Goal: Task Accomplishment & Management: Use online tool/utility

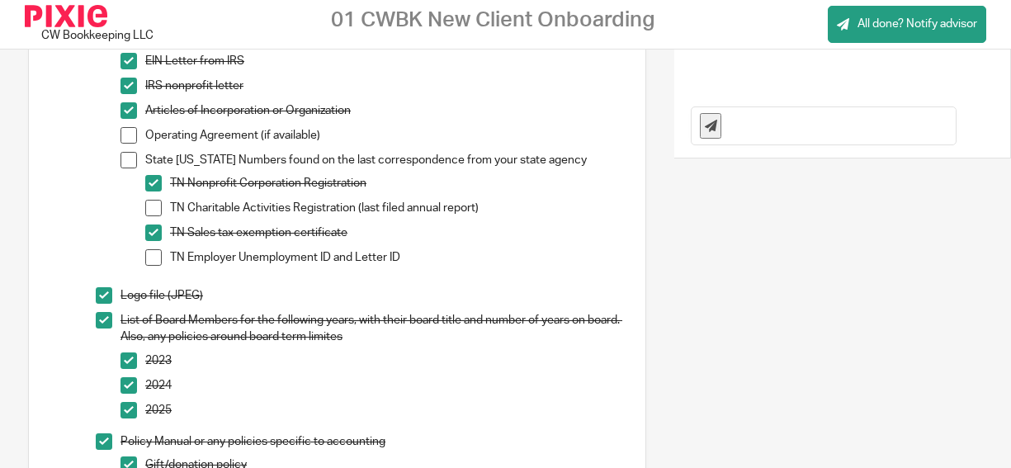
scroll to position [312, 0]
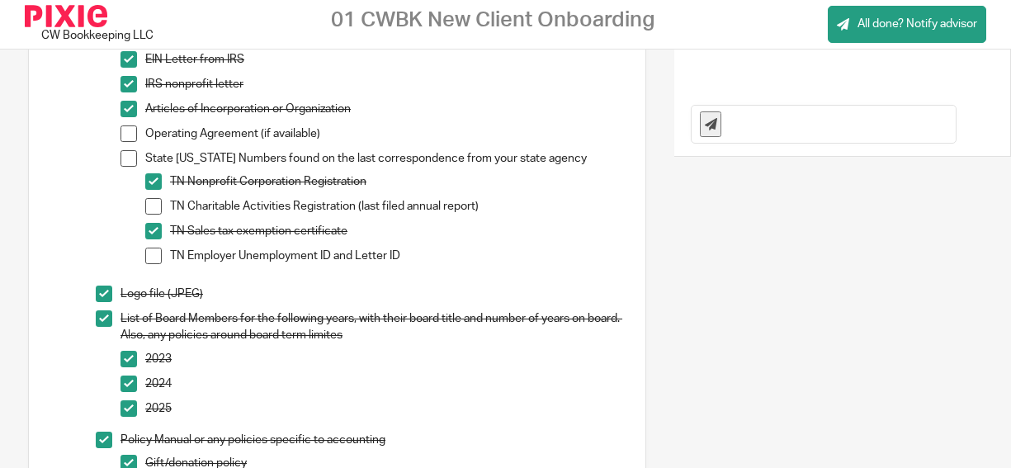
click at [134, 160] on span at bounding box center [129, 158] width 17 height 17
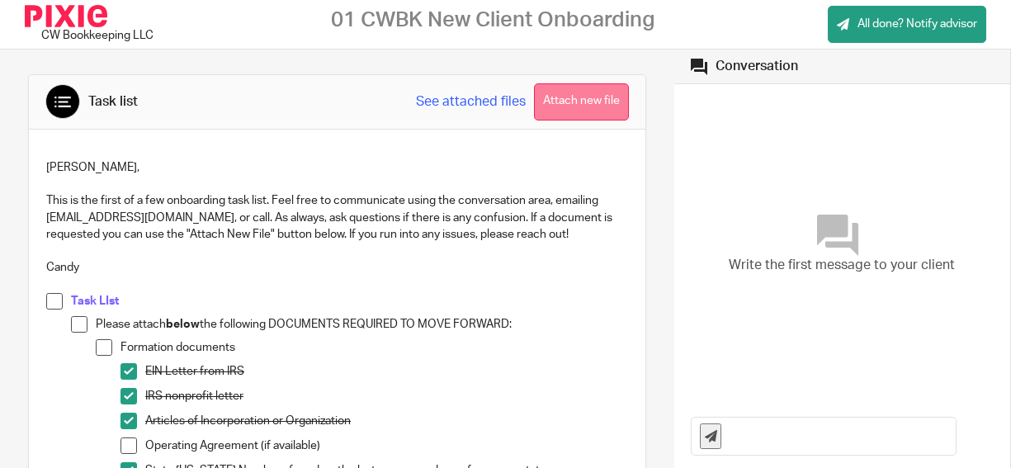
click at [616, 97] on button "Attach new file" at bounding box center [581, 101] width 95 height 37
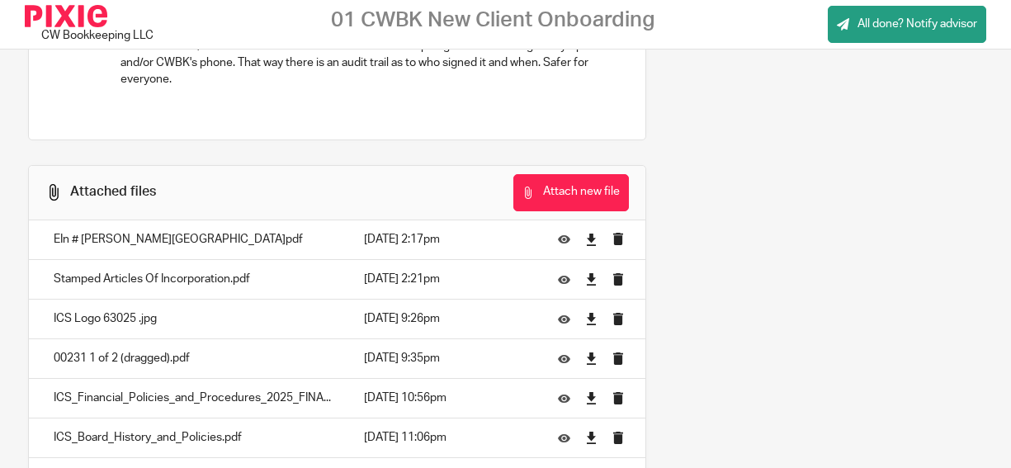
scroll to position [1182, 0]
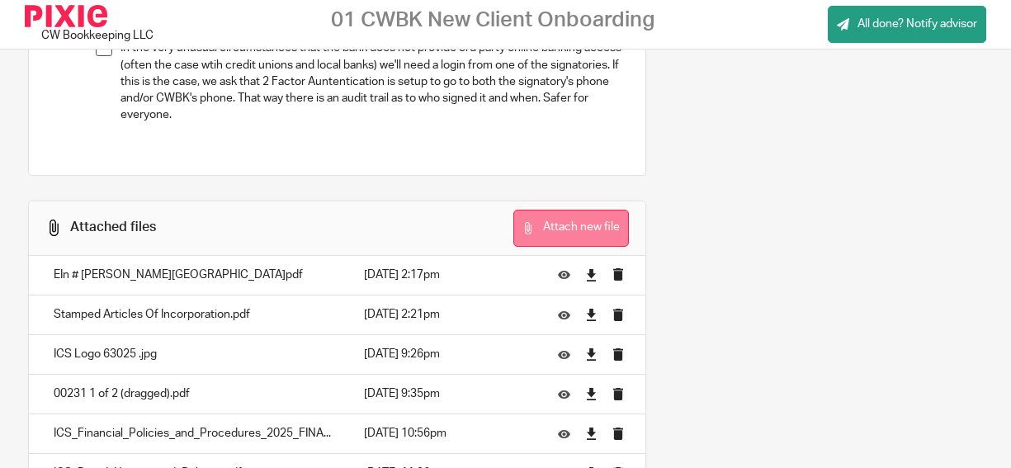
click at [572, 218] on button "Attach new file" at bounding box center [571, 228] width 116 height 37
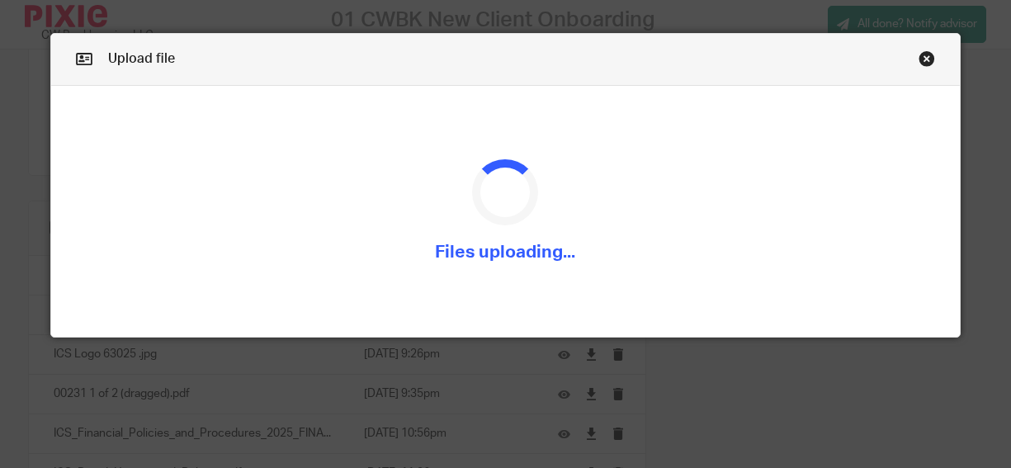
click at [927, 58] on link "Close this dialog window" at bounding box center [927, 61] width 17 height 22
click at [926, 57] on link "Close this dialog window" at bounding box center [927, 61] width 17 height 22
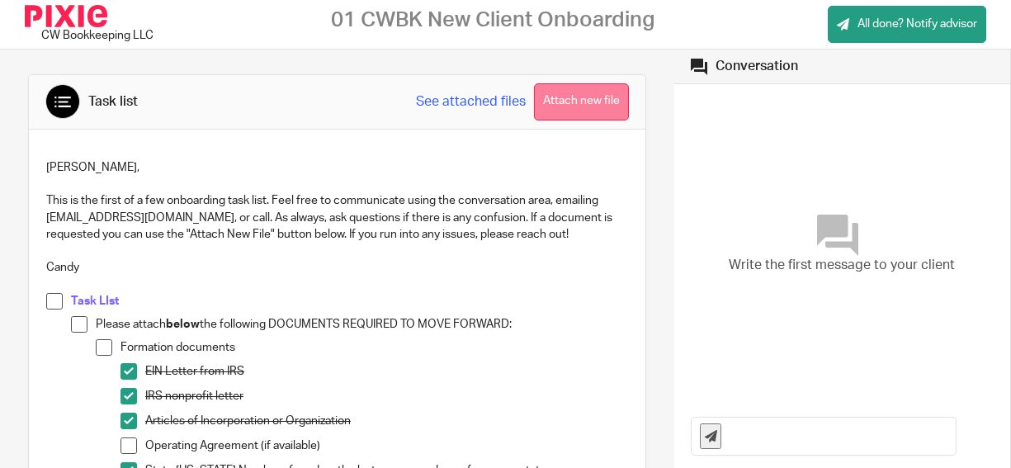
click at [607, 93] on button "Attach new file" at bounding box center [581, 101] width 95 height 37
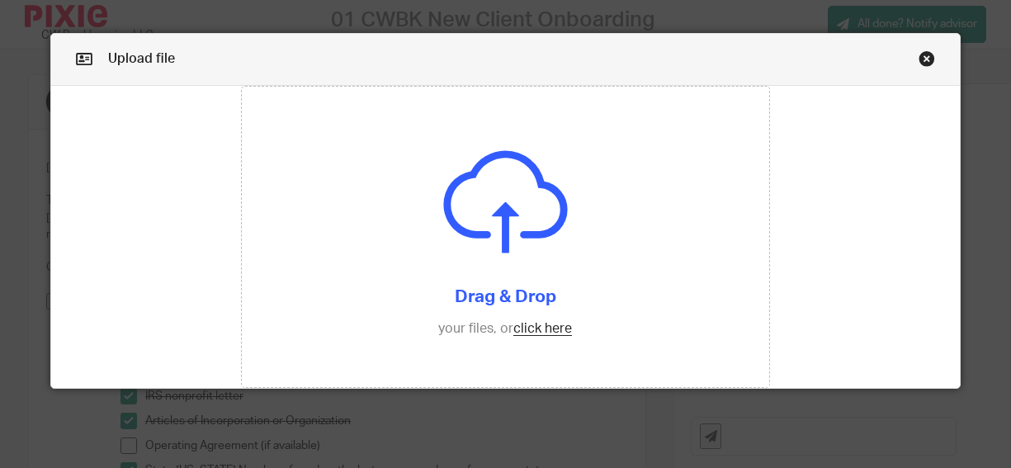
click at [607, 93] on input "file" at bounding box center [506, 237] width 528 height 300
